Goal: Task Accomplishment & Management: Manage account settings

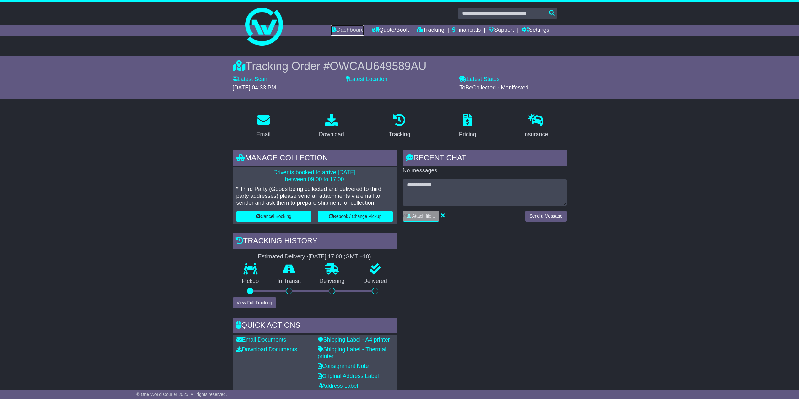
click at [346, 29] on link "Dashboard" at bounding box center [348, 30] width 34 height 11
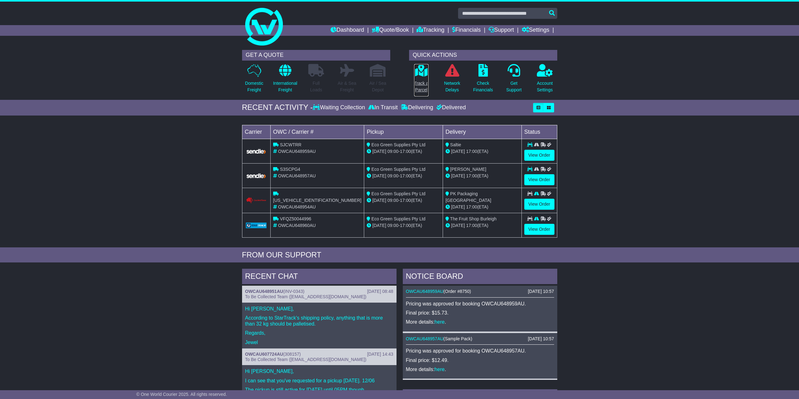
click at [425, 89] on p "Track a Parcel" at bounding box center [421, 86] width 14 height 13
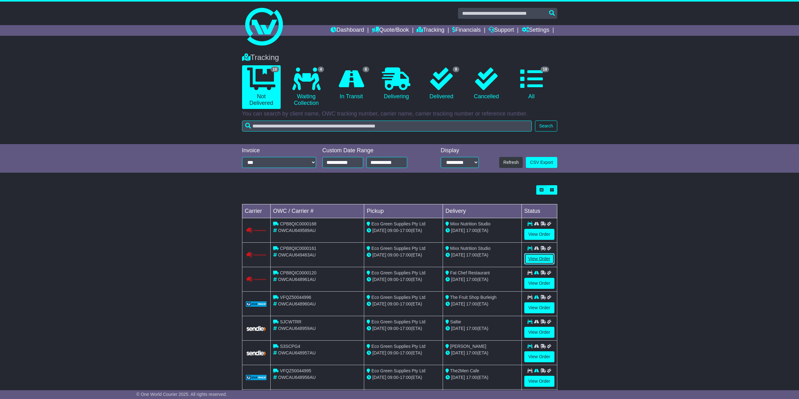
click at [538, 256] on link "View Order" at bounding box center [539, 258] width 30 height 11
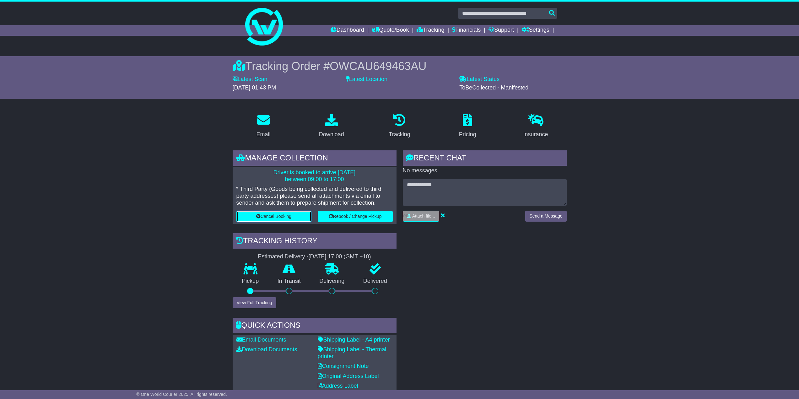
click at [299, 216] on button "Cancel Booking" at bounding box center [273, 216] width 75 height 11
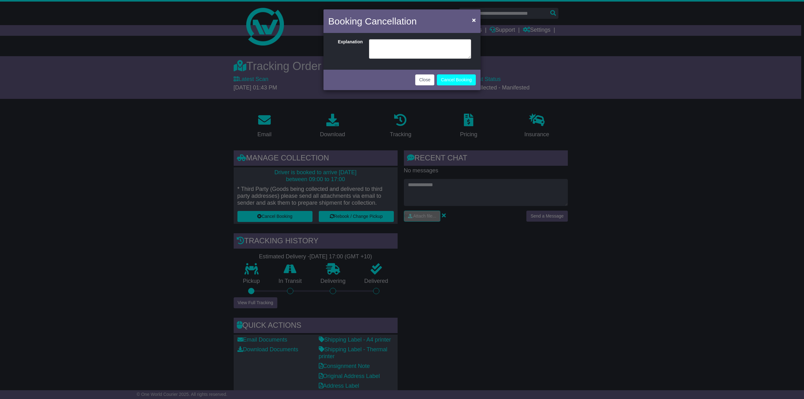
click at [430, 60] on div "Something went wrong when getting details. Please contact administrator to reso…" at bounding box center [401, 52] width 157 height 34
click at [429, 55] on textarea at bounding box center [420, 48] width 102 height 19
type textarea "**********"
click at [461, 76] on button "Cancel Booking" at bounding box center [456, 79] width 39 height 11
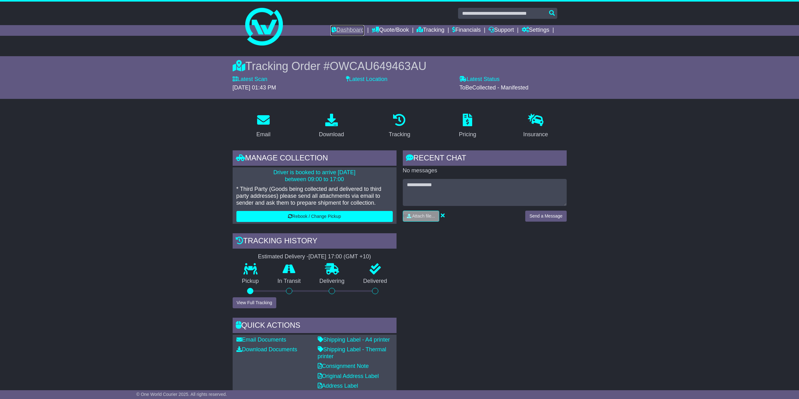
click at [349, 28] on link "Dashboard" at bounding box center [348, 30] width 34 height 11
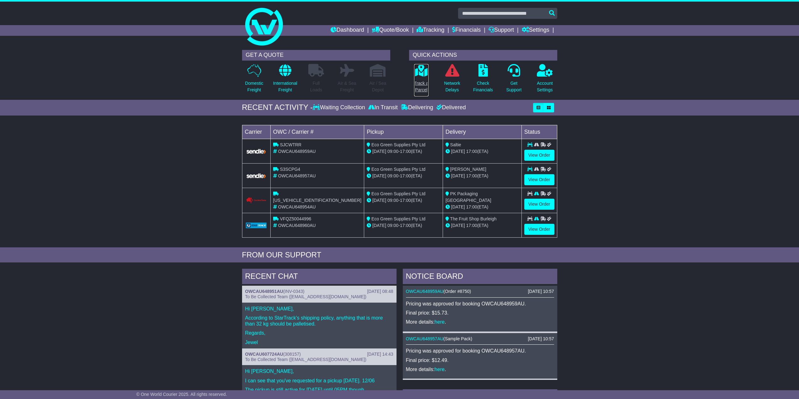
click at [419, 91] on p "Track a Parcel" at bounding box center [421, 86] width 14 height 13
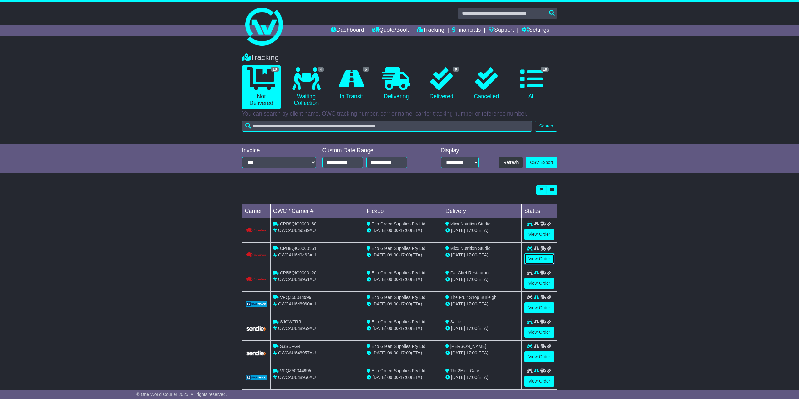
click at [542, 261] on link "View Order" at bounding box center [539, 258] width 30 height 11
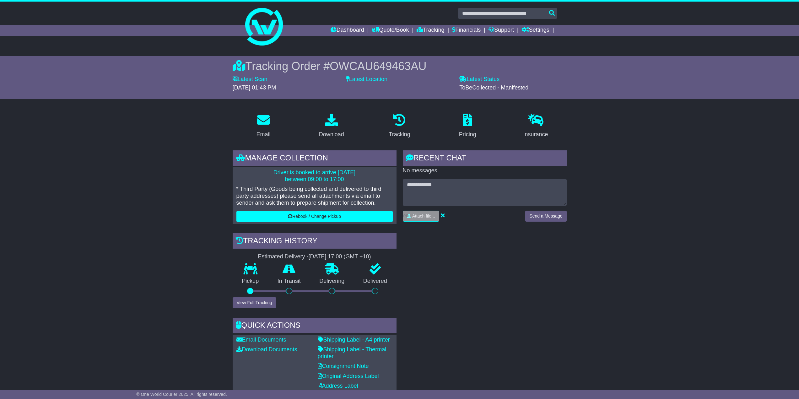
click at [273, 31] on div "Dashboard Quote/Book Domestic International Saved Quotes Drafts Domestic Quote …" at bounding box center [400, 30] width 322 height 11
click at [259, 23] on img at bounding box center [264, 27] width 38 height 38
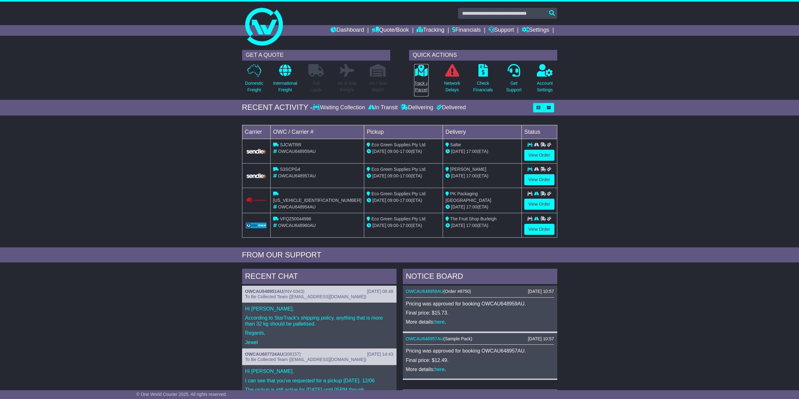
click at [419, 85] on p "Track a Parcel" at bounding box center [421, 86] width 14 height 13
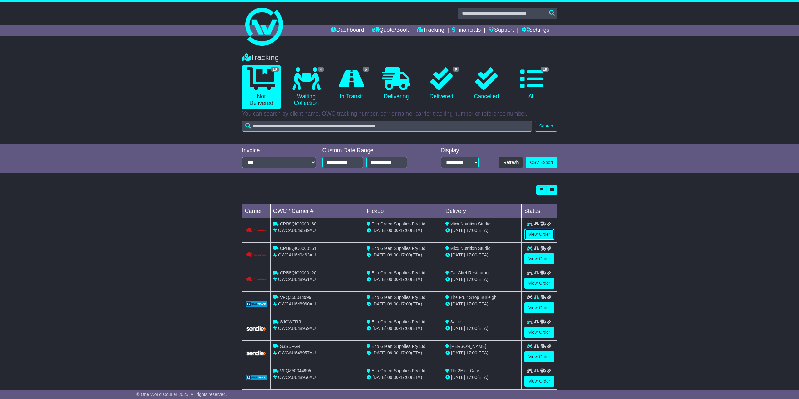
click at [532, 235] on link "View Order" at bounding box center [539, 234] width 30 height 11
